Goal: Information Seeking & Learning: Learn about a topic

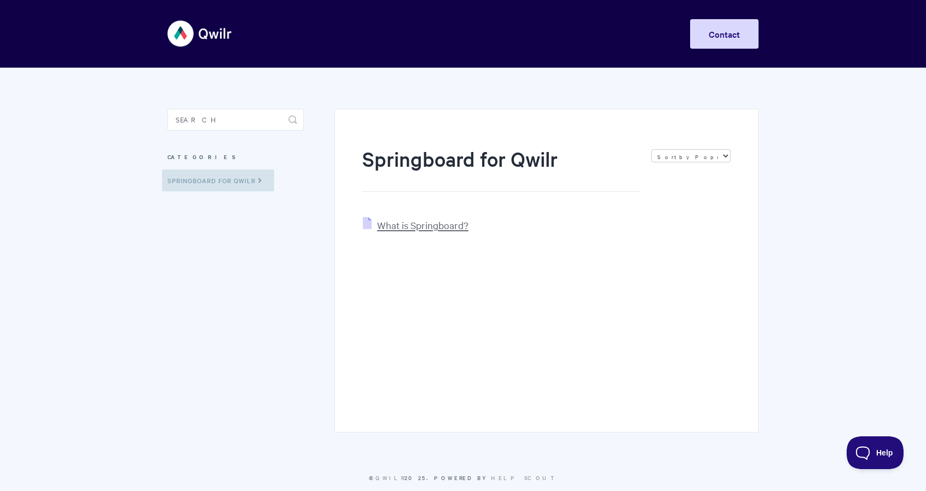
click at [429, 227] on span "What is Springboard?" at bounding box center [422, 225] width 91 height 13
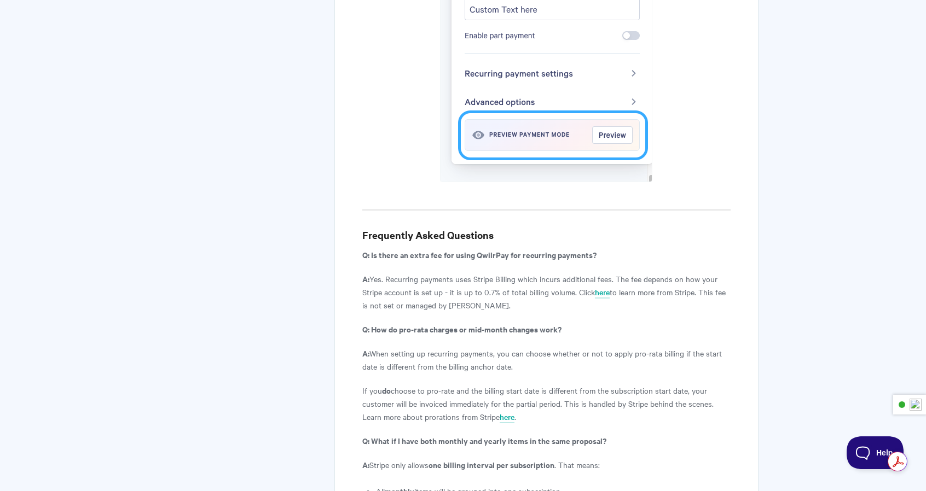
scroll to position [3647, 0]
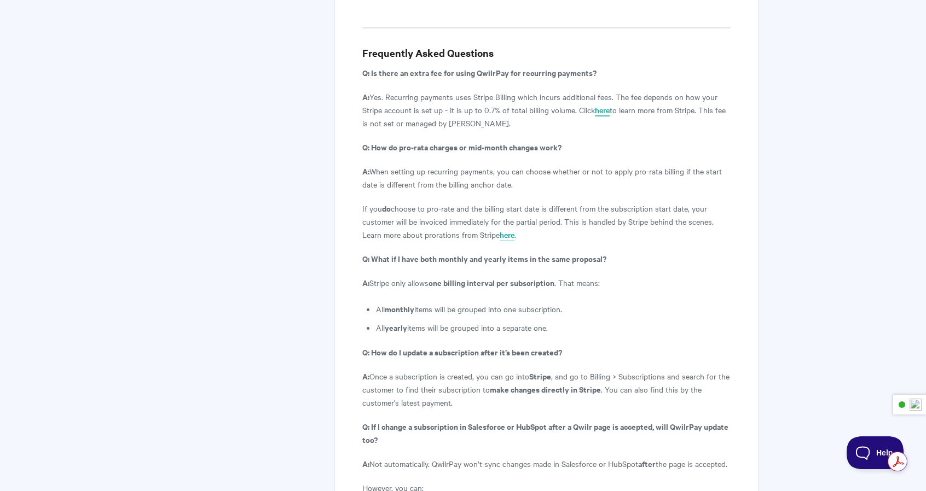
click at [597, 104] on link "here" at bounding box center [602, 110] width 15 height 12
